Goal: Contribute content

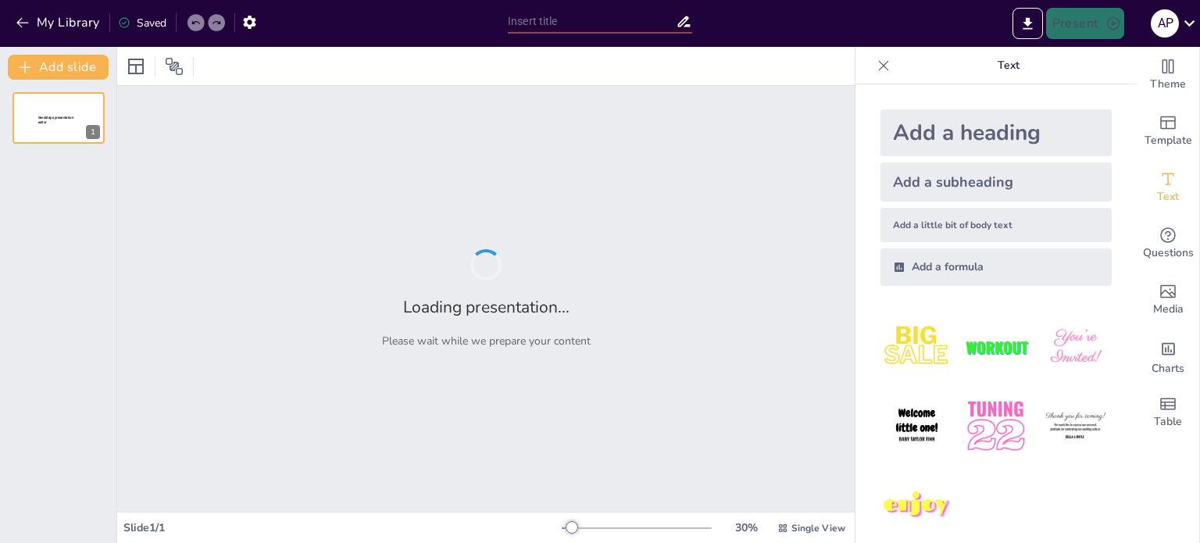
type input "Conversión de Unidades: Fundamentos y Aplicaciones en Física"
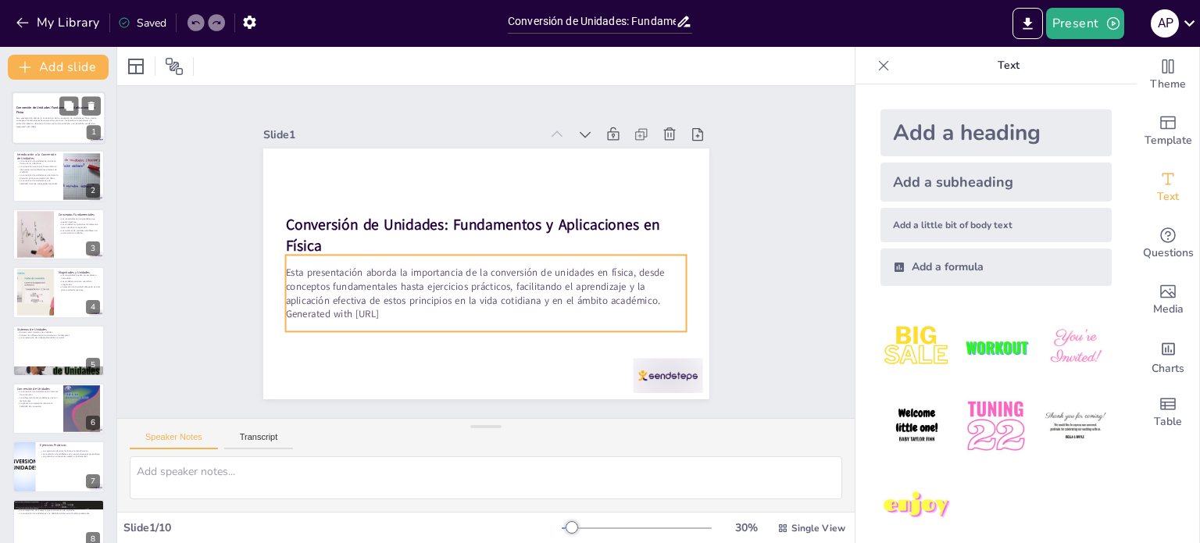
click at [78, 116] on p "Esta presentación aborda la importancia de la conversión de unidades en física,…" at bounding box center [58, 120] width 84 height 9
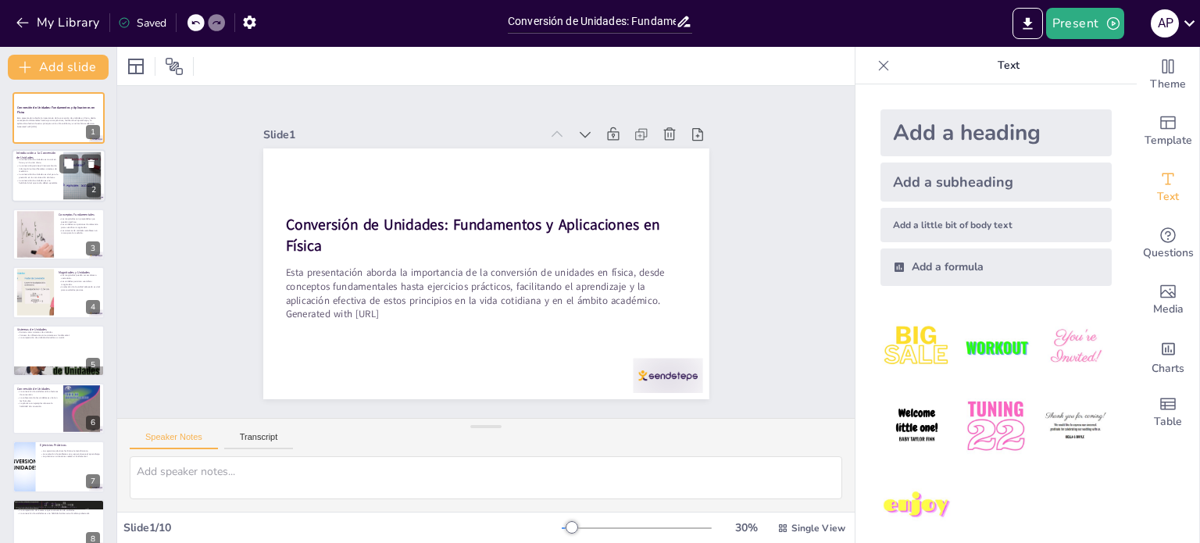
click at [66, 188] on div at bounding box center [82, 176] width 84 height 48
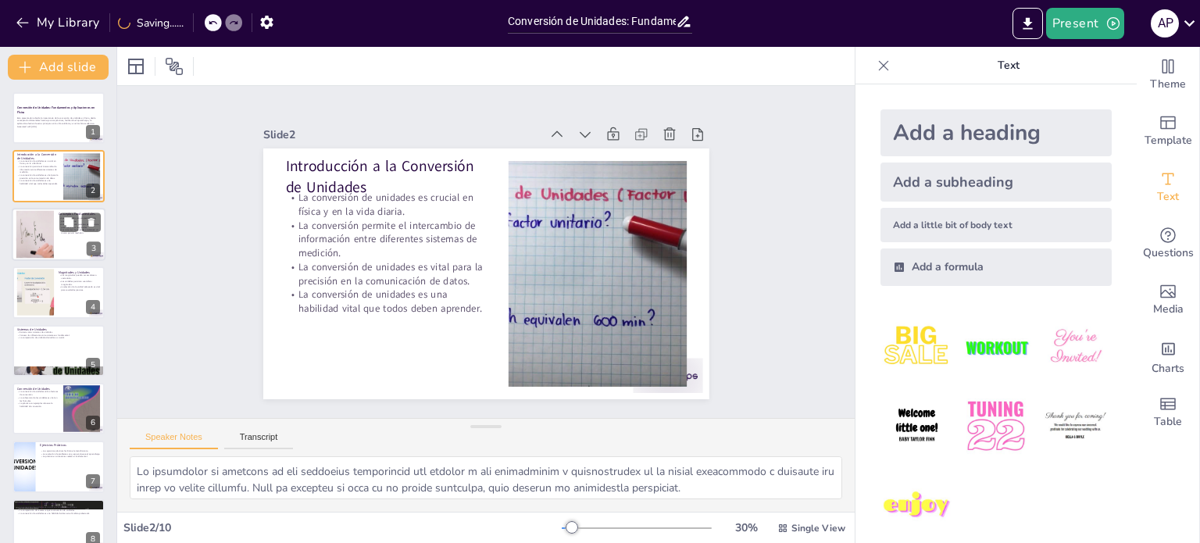
click at [59, 237] on div at bounding box center [59, 234] width 94 height 53
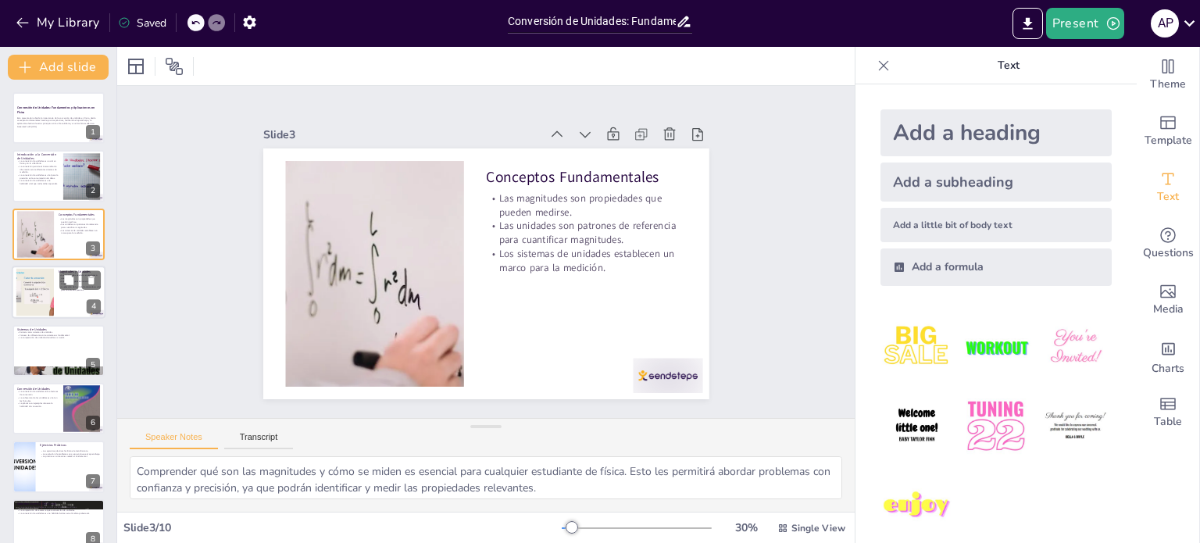
click at [38, 287] on div at bounding box center [35, 293] width 84 height 48
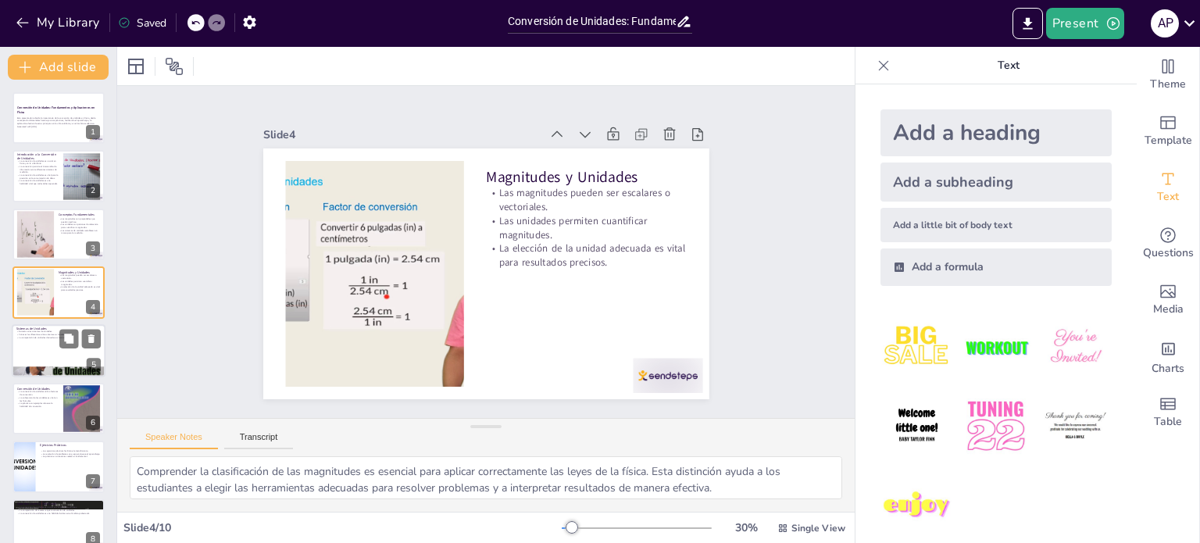
click at [45, 342] on div at bounding box center [59, 350] width 94 height 53
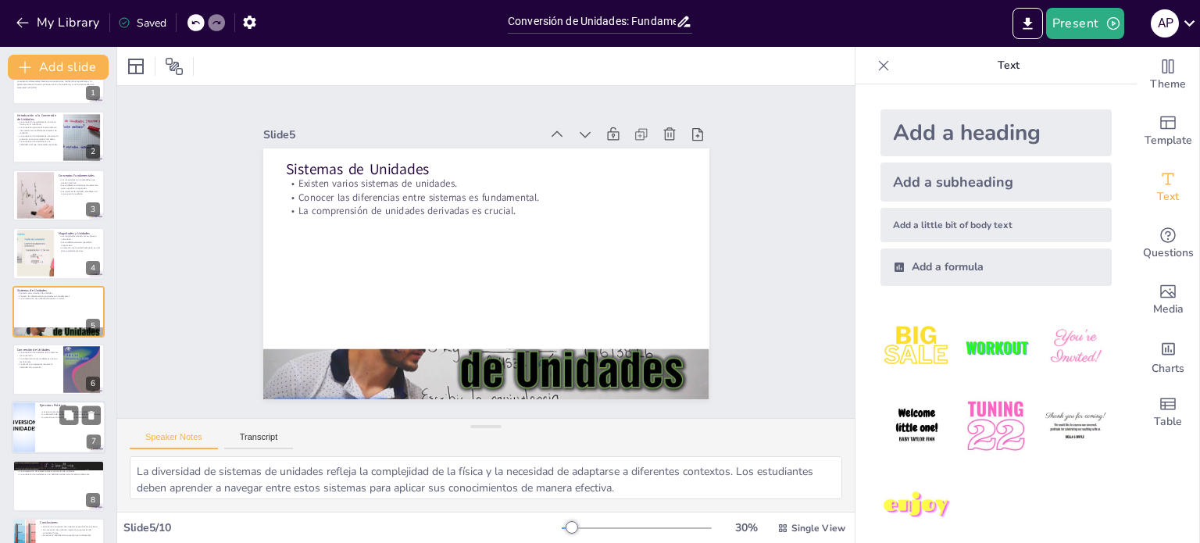
click at [48, 423] on div at bounding box center [59, 427] width 94 height 53
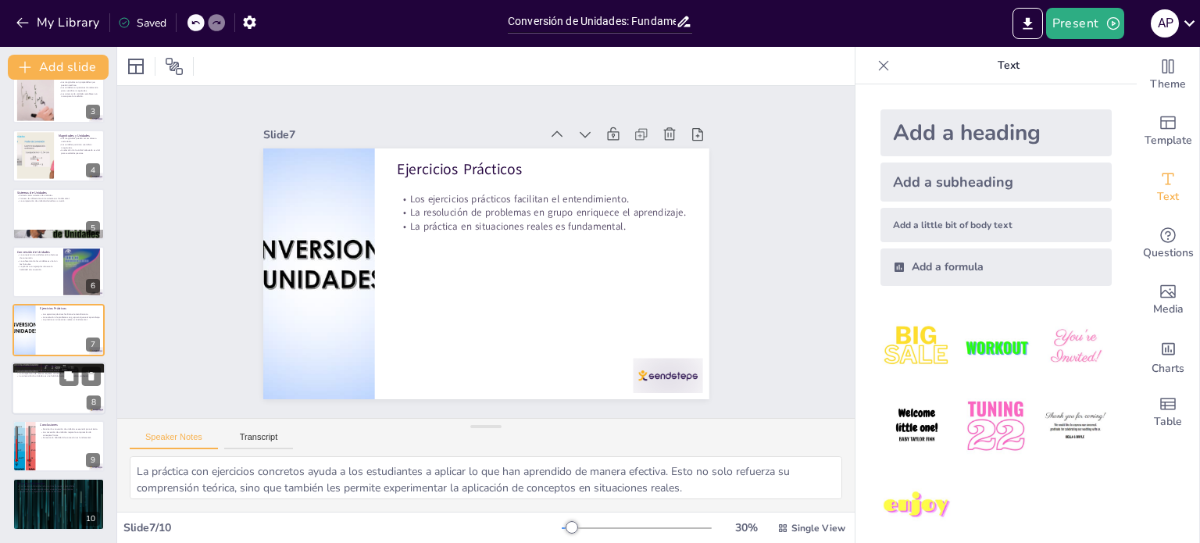
scroll to position [136, 0]
click at [34, 431] on div at bounding box center [23, 446] width 83 height 53
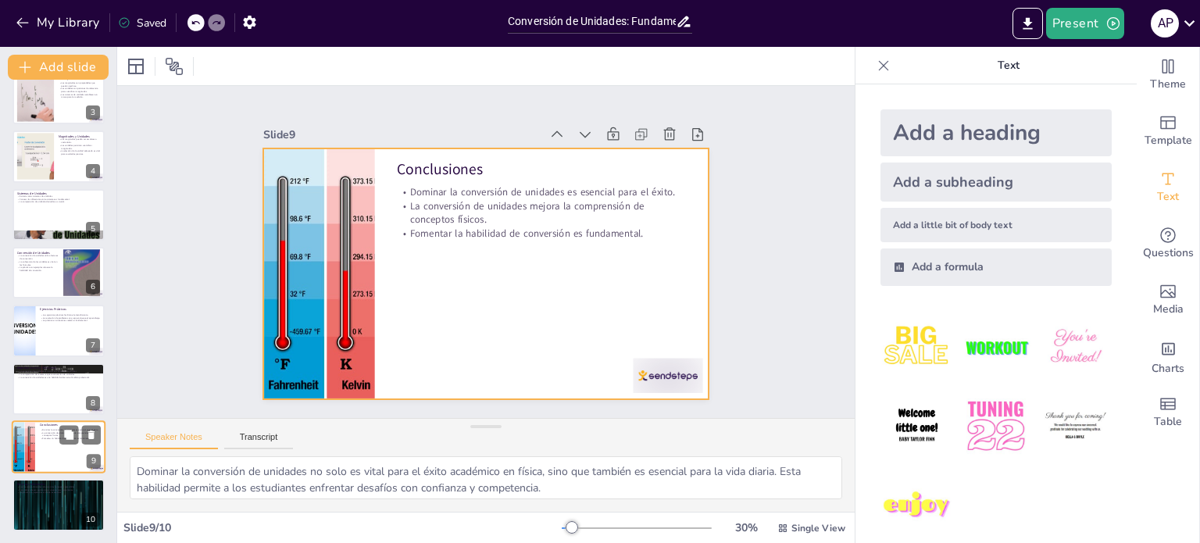
scroll to position [137, 0]
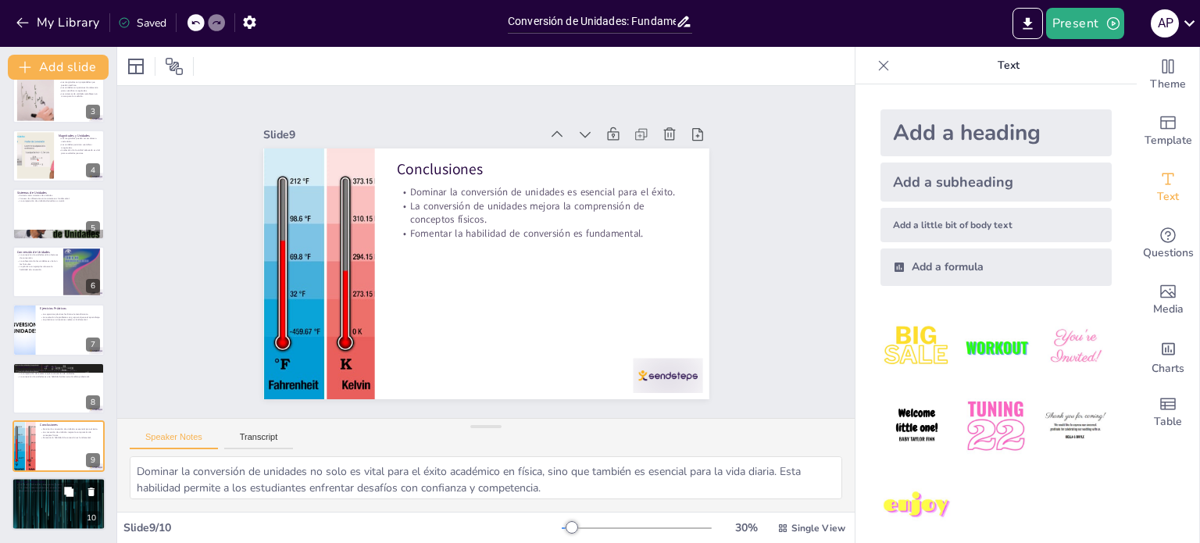
click at [55, 503] on div at bounding box center [59, 504] width 94 height 53
type textarea "Los recursos adicionales son herramientas valiosas que permiten a los estudiant…"
